Goal: Transaction & Acquisition: Purchase product/service

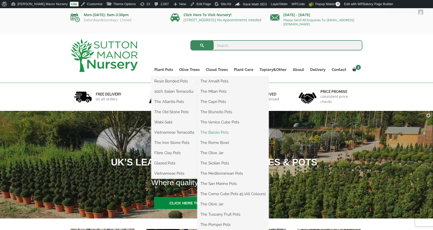
click at [218, 132] on link "The Barolo Pots" at bounding box center [232, 133] width 71 height 8
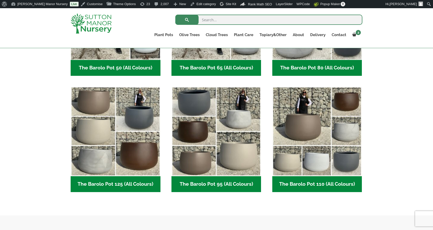
scroll to position [213, 0]
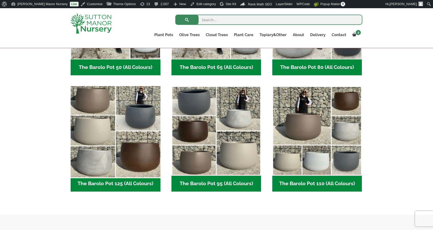
click at [116, 144] on img "Visit product category The Barolo Pot 125 (All Colours)" at bounding box center [115, 131] width 94 height 94
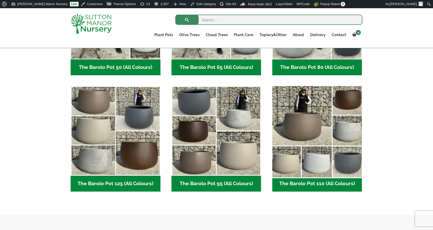
click at [306, 111] on img "Visit product category The Barolo Pot 110 (All Colours)" at bounding box center [317, 131] width 94 height 94
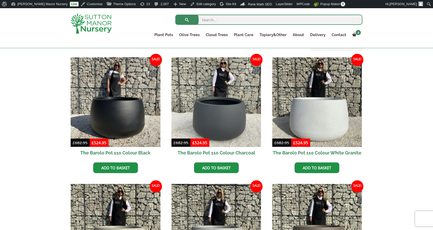
scroll to position [122, 0]
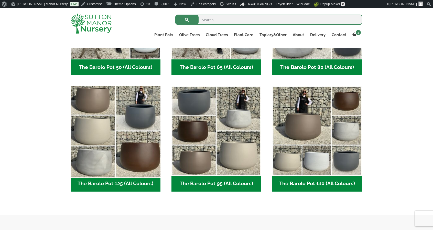
scroll to position [222, 0]
click at [99, 112] on img "Visit product category The Barolo Pot 125 (All Colours)" at bounding box center [115, 131] width 94 height 94
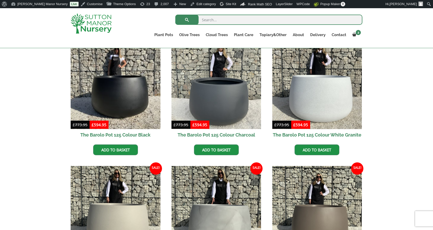
scroll to position [140, 0]
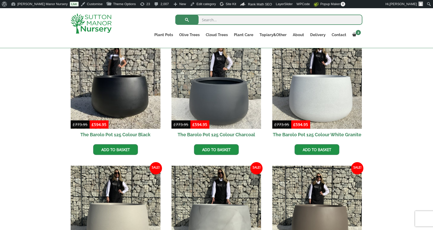
click at [77, 17] on img at bounding box center [91, 23] width 41 height 20
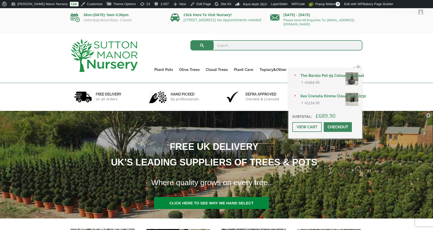
click at [331, 127] on link "Checkout" at bounding box center [338, 127] width 28 height 10
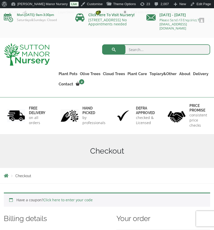
click at [34, 52] on img at bounding box center [27, 54] width 46 height 23
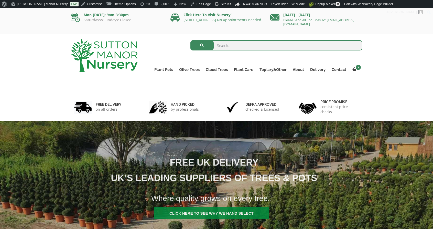
click at [214, 45] on input "search" at bounding box center [276, 45] width 172 height 10
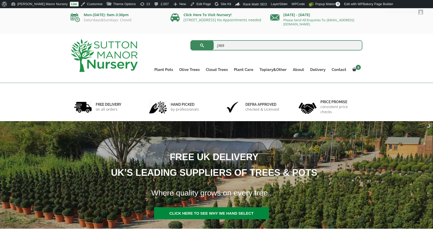
type input "j369"
click at [190, 40] on button "submit" at bounding box center [201, 45] width 23 height 10
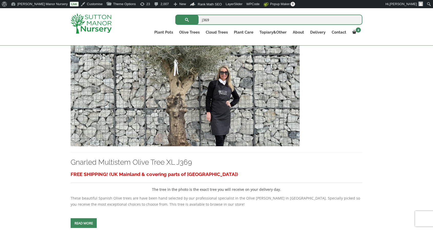
scroll to position [122, 0]
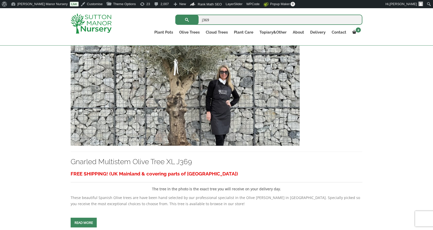
click at [175, 132] on img at bounding box center [185, 91] width 229 height 110
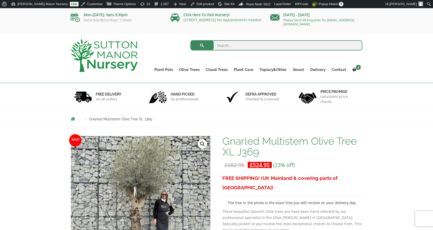
click at [118, 50] on img at bounding box center [104, 55] width 67 height 33
